Goal: Information Seeking & Learning: Learn about a topic

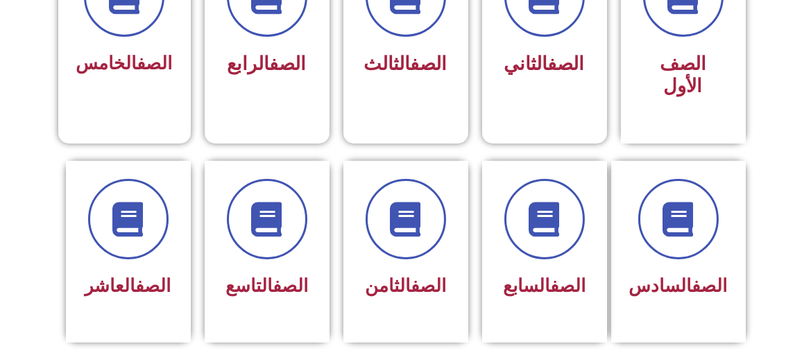
scroll to position [454, 0]
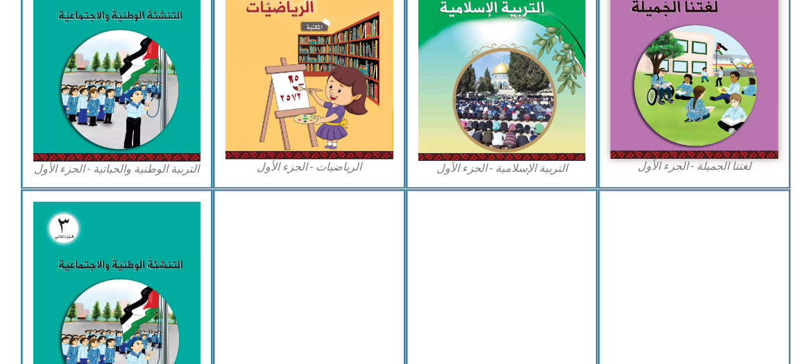
scroll to position [504, 0]
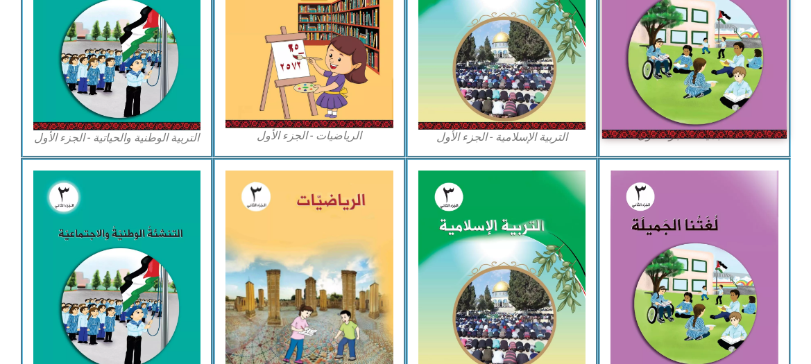
click at [672, 42] on img at bounding box center [694, 24] width 185 height 227
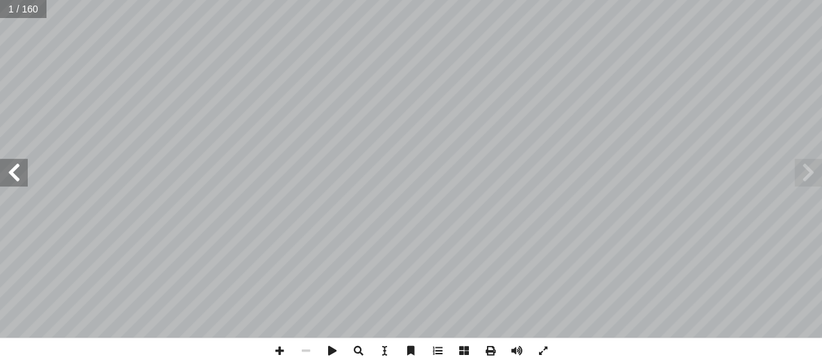
click at [14, 178] on span at bounding box center [14, 173] width 28 height 28
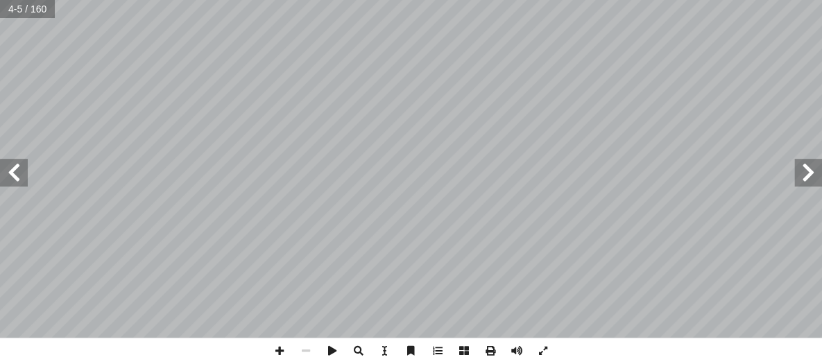
click at [14, 178] on span at bounding box center [14, 173] width 28 height 28
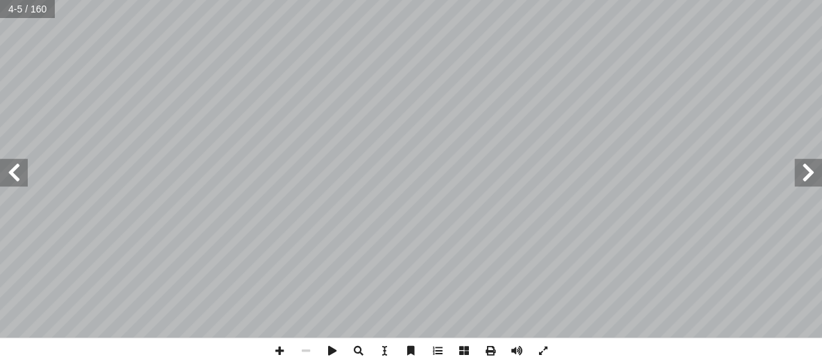
click at [14, 178] on span at bounding box center [14, 173] width 28 height 28
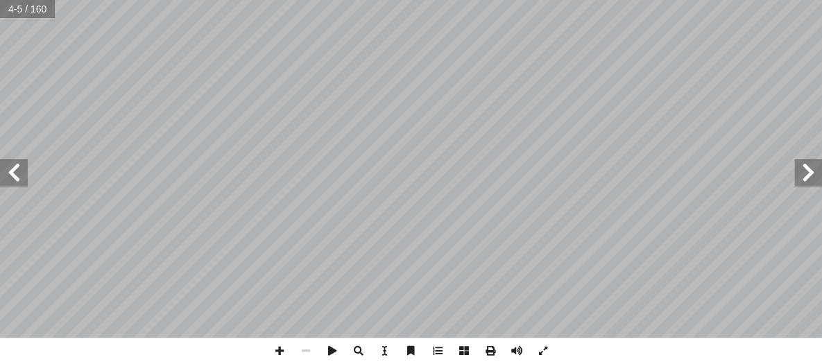
click at [14, 178] on span at bounding box center [14, 173] width 28 height 28
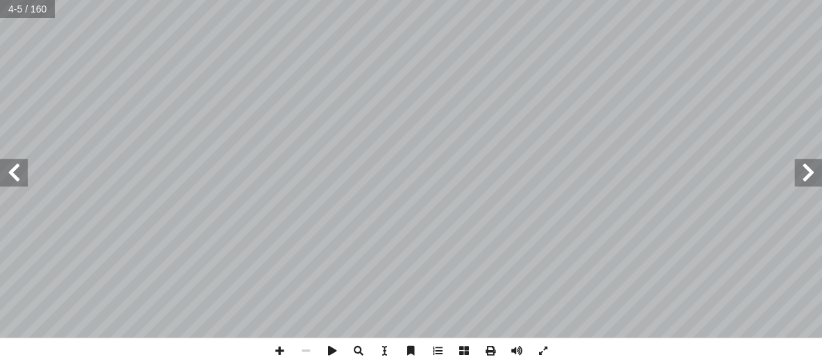
click at [14, 178] on span at bounding box center [14, 173] width 28 height 28
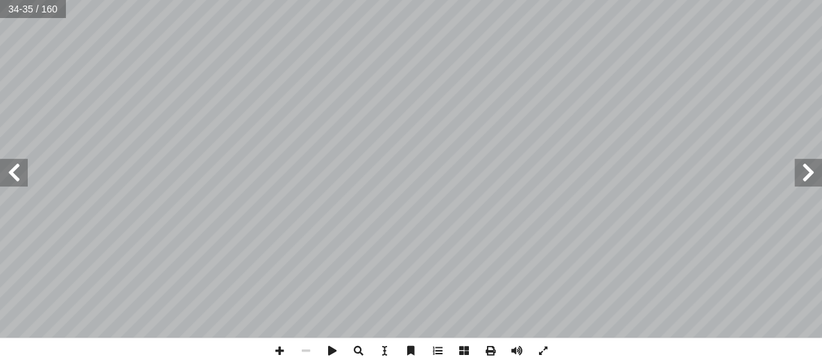
click at [14, 178] on span at bounding box center [14, 173] width 28 height 28
click at [280, 350] on span at bounding box center [279, 351] width 26 height 26
click at [801, 169] on span at bounding box center [808, 173] width 28 height 28
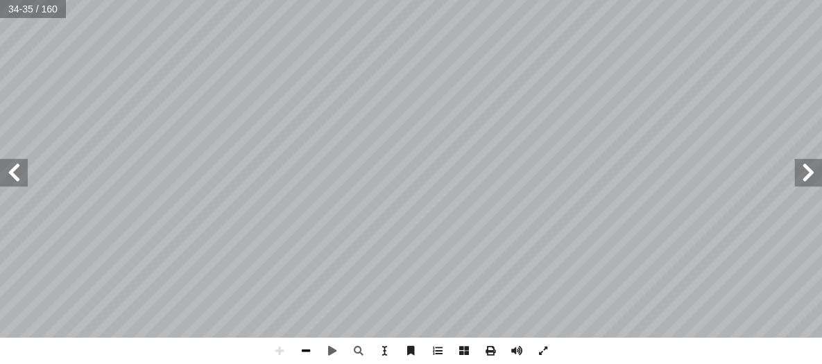
click at [304, 349] on span at bounding box center [306, 351] width 26 height 26
